Goal: Task Accomplishment & Management: Complete application form

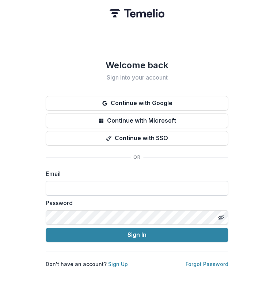
click at [100, 186] on input at bounding box center [137, 188] width 183 height 15
type input "**********"
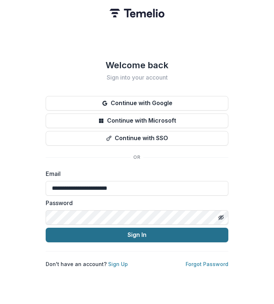
click at [99, 233] on button "Sign In" at bounding box center [137, 235] width 183 height 15
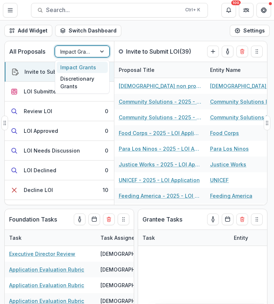
click at [103, 49] on div at bounding box center [102, 51] width 13 height 11
click at [102, 48] on div at bounding box center [102, 51] width 13 height 11
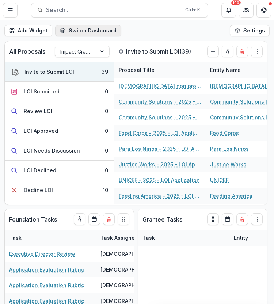
click at [83, 30] on button "Switch Dashboard" at bounding box center [88, 31] width 66 height 12
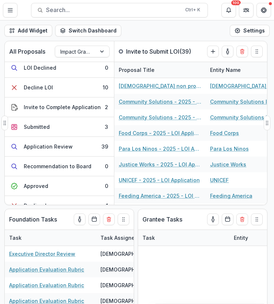
scroll to position [103, 0]
click at [65, 142] on div "Application Review" at bounding box center [48, 146] width 49 height 8
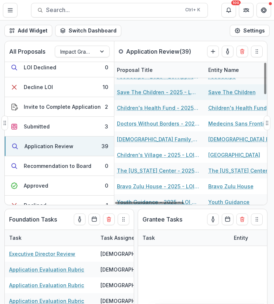
scroll to position [0, 2]
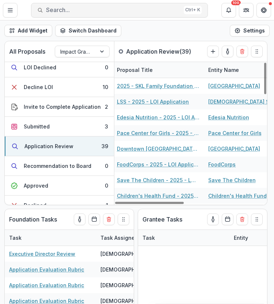
click at [102, 9] on span "Search..." at bounding box center [113, 10] width 135 height 7
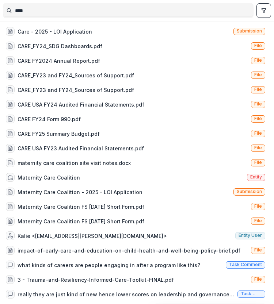
type input "****"
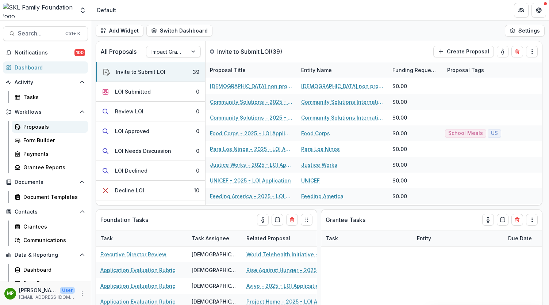
click at [31, 127] on div "Proposals" at bounding box center [52, 127] width 59 height 8
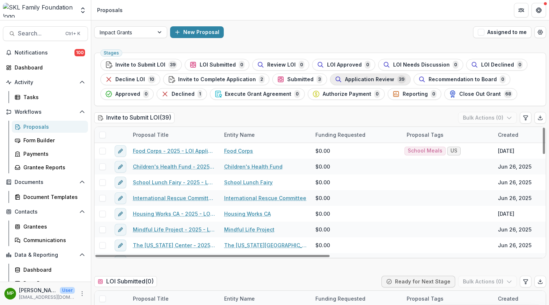
click at [370, 77] on span "Application Review" at bounding box center [369, 79] width 49 height 6
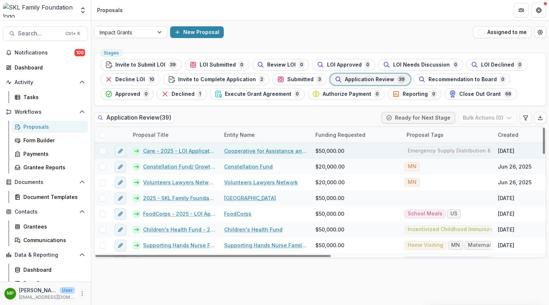
click at [195, 148] on link "Care - 2025 - LOI Application" at bounding box center [179, 151] width 72 height 8
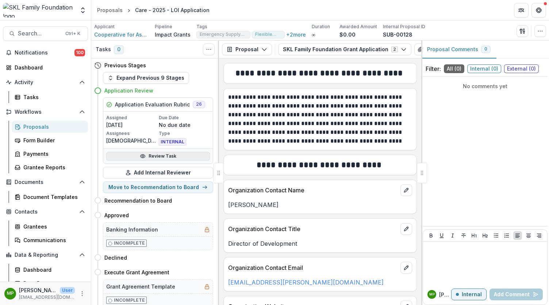
click at [153, 153] on link "Review Task" at bounding box center [158, 156] width 104 height 9
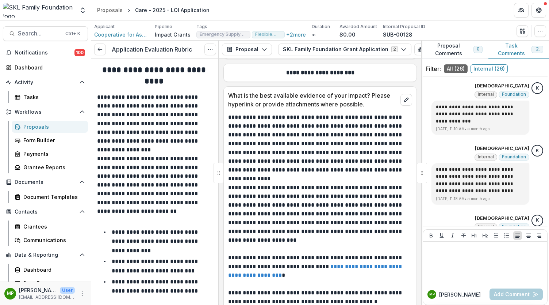
scroll to position [3580, 0]
click at [370, 113] on p "**********" at bounding box center [319, 143] width 182 height 61
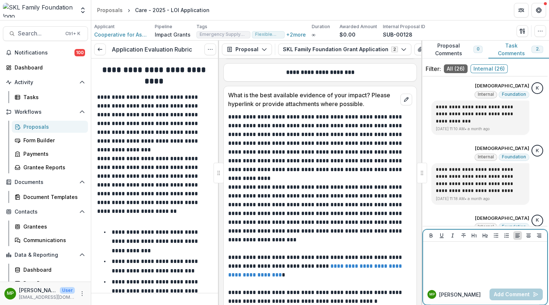
click at [451, 256] on div at bounding box center [485, 262] width 118 height 37
click at [505, 294] on button "Add Comment" at bounding box center [516, 294] width 53 height 12
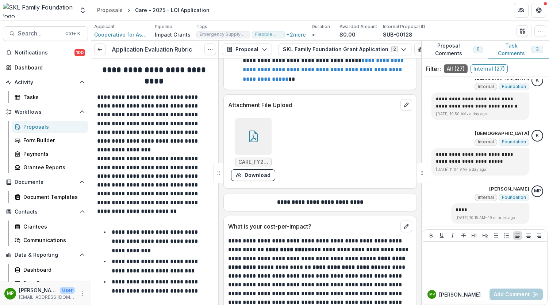
scroll to position [4157, 0]
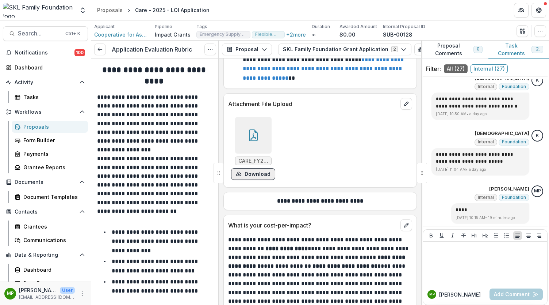
click at [249, 180] on button "Download" at bounding box center [253, 174] width 44 height 12
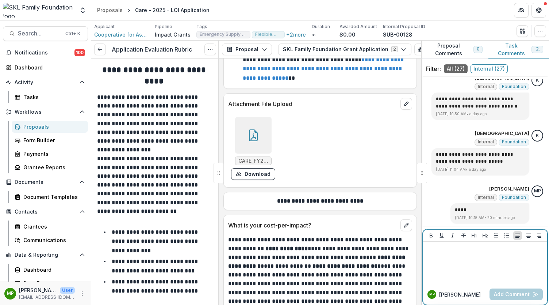
click at [439, 248] on p at bounding box center [484, 248] width 117 height 8
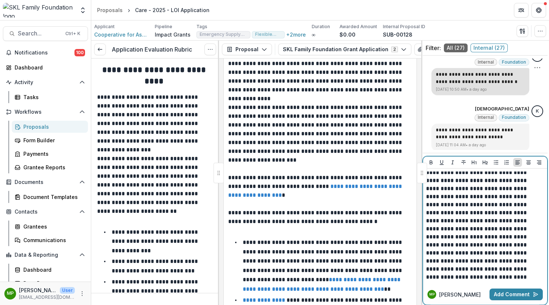
scroll to position [51, 0]
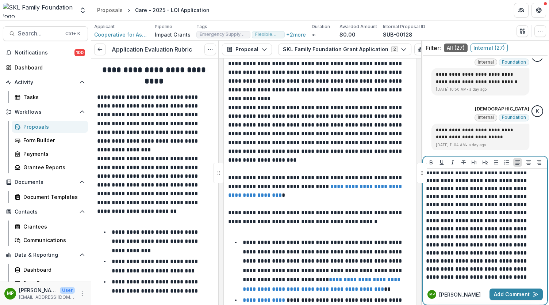
click at [478, 236] on p "**********" at bounding box center [483, 220] width 114 height 121
drag, startPoint x: 491, startPoint y: 237, endPoint x: 457, endPoint y: 236, distance: 34.7
click at [457, 236] on p "**********" at bounding box center [483, 224] width 114 height 129
click at [522, 291] on button "Add Comment" at bounding box center [516, 294] width 53 height 12
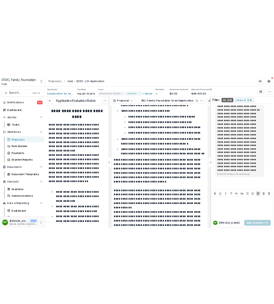
scroll to position [2970, 0]
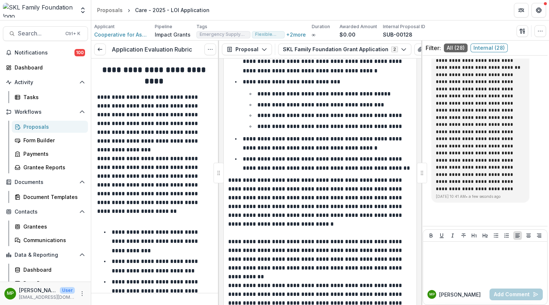
click at [29, 124] on div "Proposals" at bounding box center [52, 127] width 59 height 8
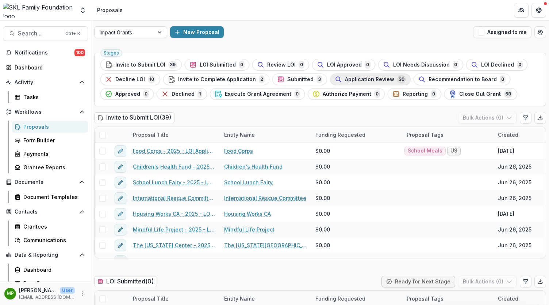
click at [355, 79] on span "Application Review" at bounding box center [369, 79] width 49 height 6
